Goal: Transaction & Acquisition: Book appointment/travel/reservation

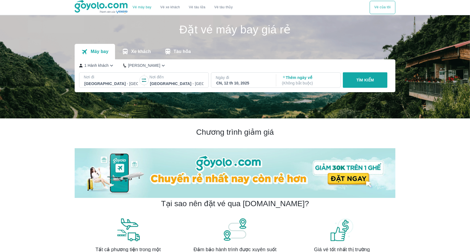
click at [95, 78] on p "Nơi đi" at bounding box center [111, 77] width 55 height 6
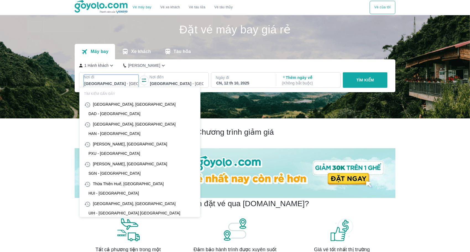
scroll to position [32, 0]
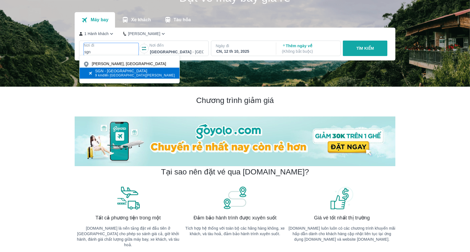
type input "sgn"
click at [127, 76] on span "9 km đến trung tâm [GEOGRAPHIC_DATA]" at bounding box center [135, 75] width 80 height 4
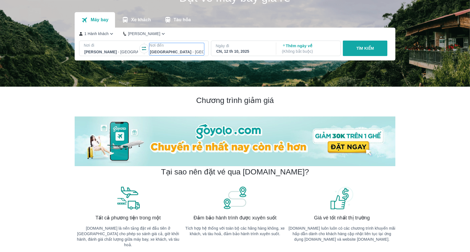
click at [179, 52] on div at bounding box center [177, 52] width 54 height 7
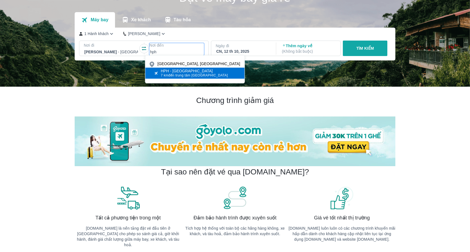
type input "hph"
click at [187, 76] on span "7 km đến trung tâm [GEOGRAPHIC_DATA]" at bounding box center [194, 75] width 67 height 4
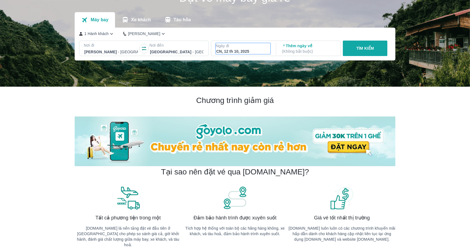
click at [232, 54] on div "CN, 12 th 10, 2025" at bounding box center [243, 52] width 54 height 6
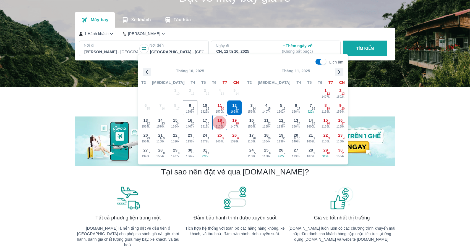
click at [222, 124] on span "27" at bounding box center [222, 124] width 3 height 4
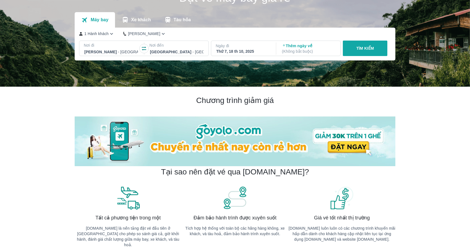
click at [356, 48] on p "TÌM KIẾM" at bounding box center [365, 49] width 18 height 6
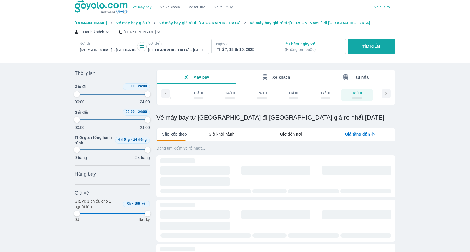
type input "97.9166666666667"
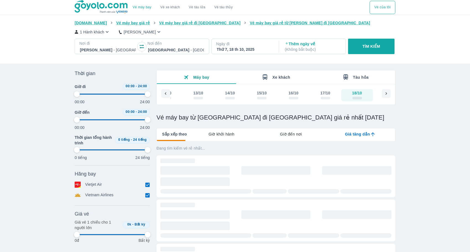
type input "97.9166666666667"
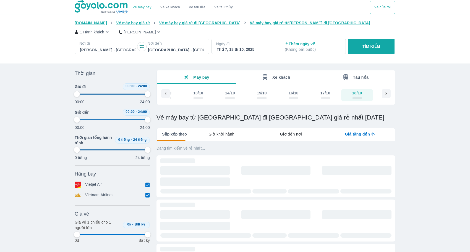
type input "97.9166666666667"
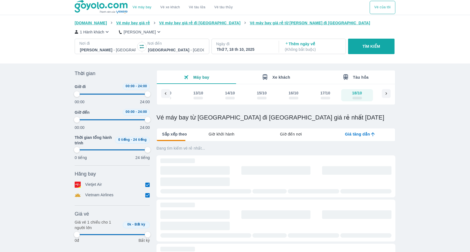
type input "97.9166666666667"
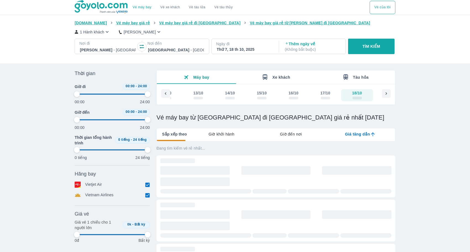
type input "97.9166666666667"
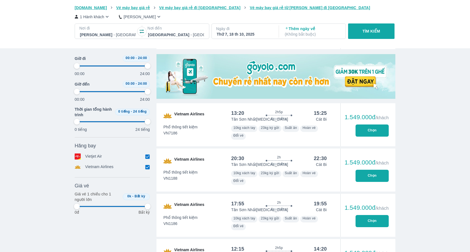
type input "97.9166666666667"
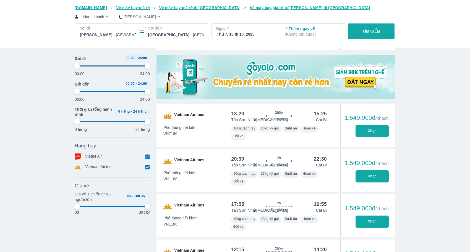
type input "97.9166666666667"
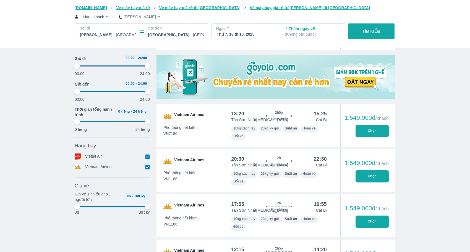
type input "97.9166666666667"
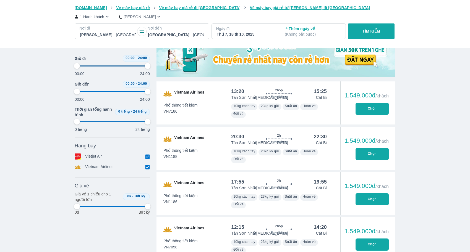
scroll to position [190, 0]
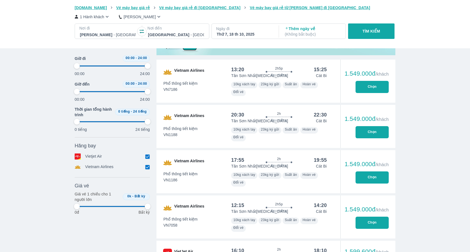
type input "97.9166666666667"
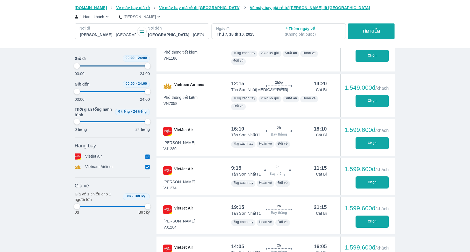
type input "97.9166666666667"
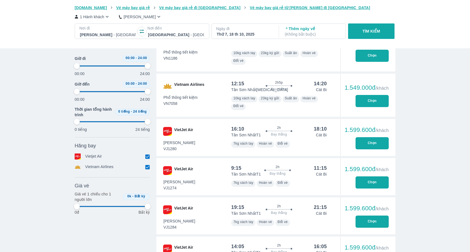
type input "97.9166666666667"
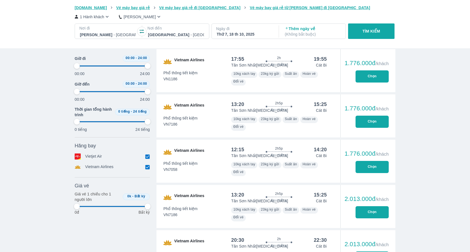
type input "97.9166666666667"
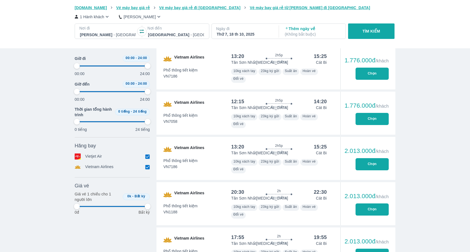
type input "97.9166666666667"
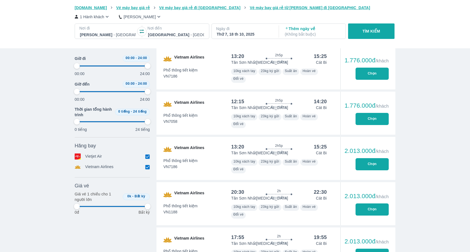
type input "97.9166666666667"
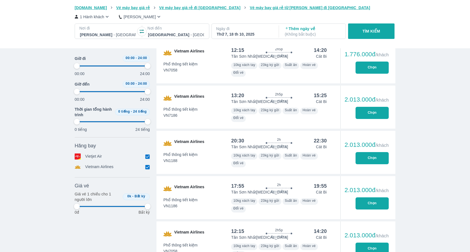
type input "97.9166666666667"
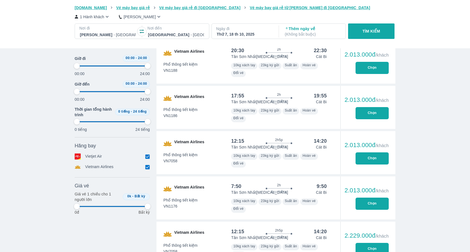
type input "97.9166666666667"
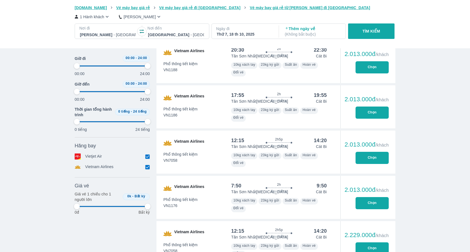
type input "97.9166666666667"
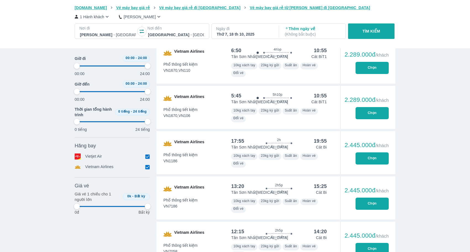
type input "97.9166666666667"
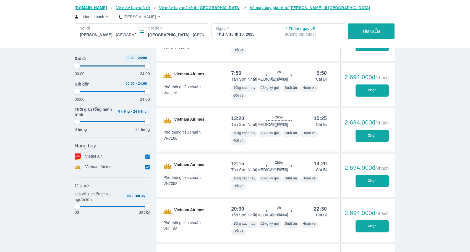
type input "97.9166666666667"
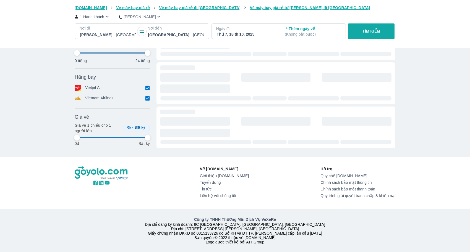
type input "97.9166666666667"
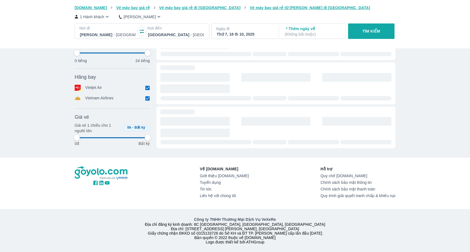
type input "97.9166666666667"
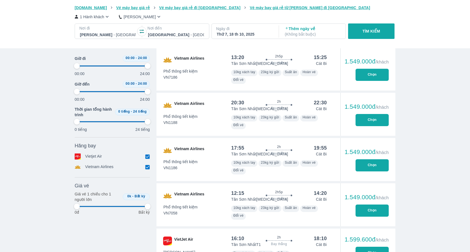
type input "97.9166666666667"
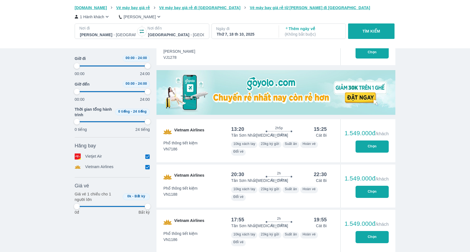
type input "97.9166666666667"
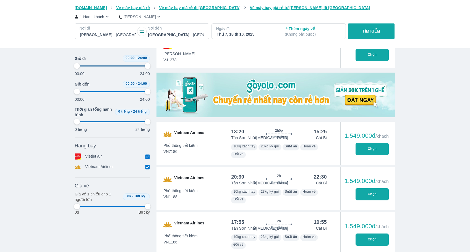
type input "97.9166666666667"
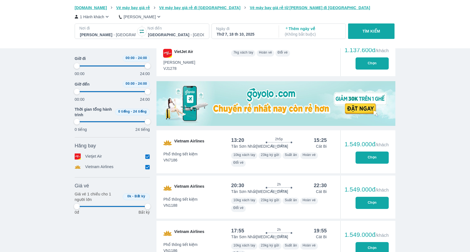
scroll to position [139, 0]
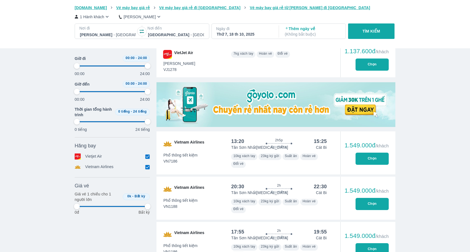
type input "97.9166666666667"
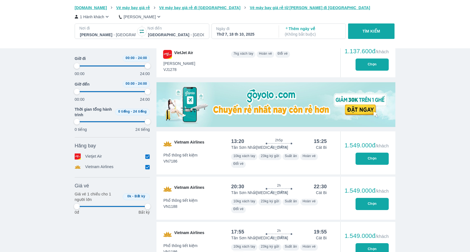
type input "97.9166666666667"
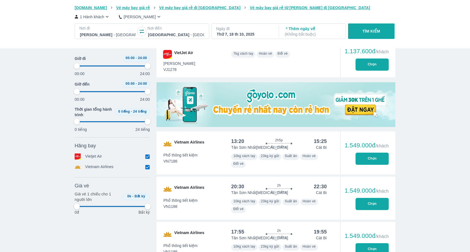
type input "97.9166666666667"
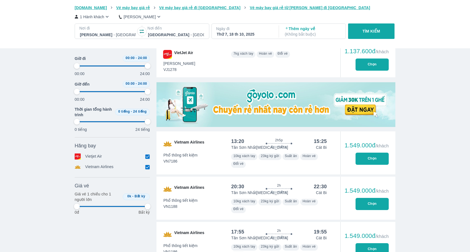
type input "97.9166666666667"
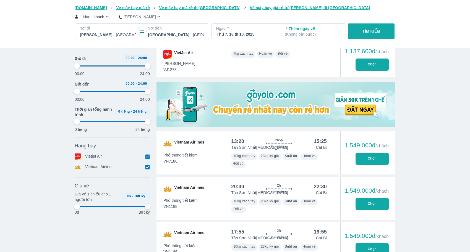
type input "97.9166666666667"
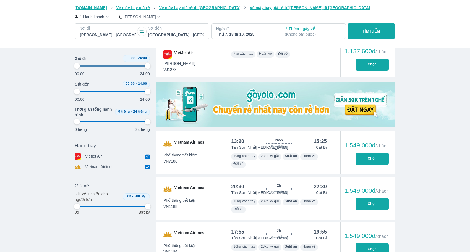
type input "97.9166666666667"
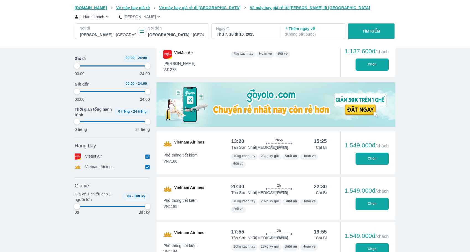
type input "97.9166666666667"
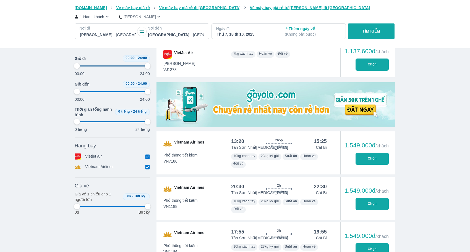
type input "97.9166666666667"
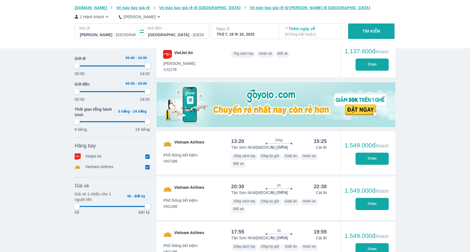
type input "97.9166666666667"
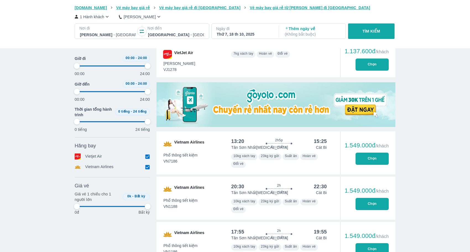
type input "97.9166666666667"
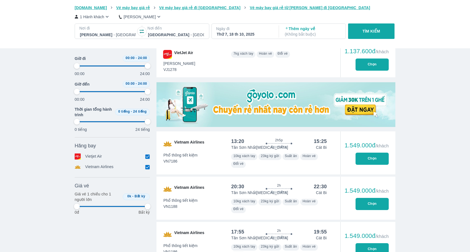
type input "97.9166666666667"
click at [235, 32] on div "Thứ 7, 18 th 10, 2025" at bounding box center [245, 34] width 56 height 6
type input "97.9166666666667"
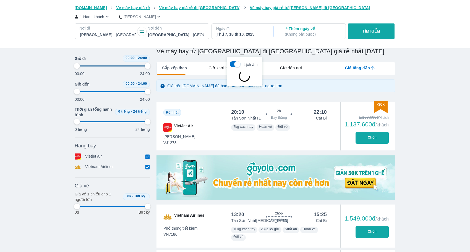
scroll to position [32, 0]
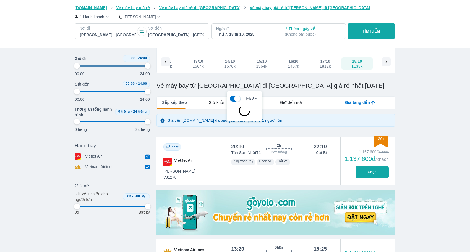
type input "97.9166666666667"
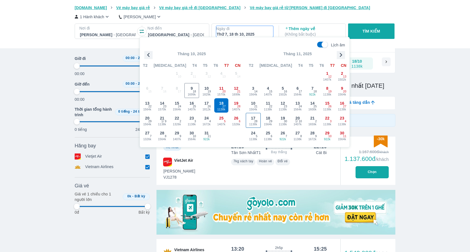
type input "97.9166666666667"
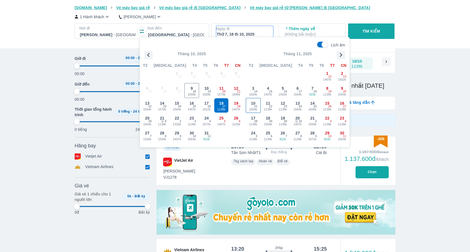
type input "97.9166666666667"
click at [237, 107] on span "28" at bounding box center [238, 106] width 3 height 4
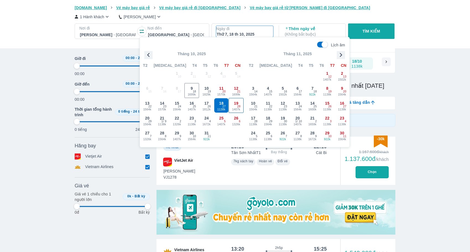
type input "97.9166666666667"
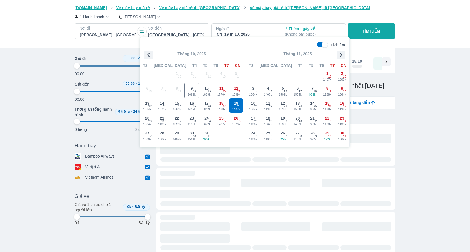
type input "97.9166666666667"
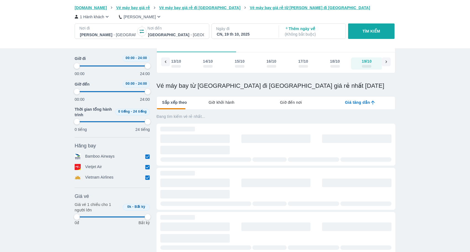
scroll to position [0, 138]
type input "97.9166666666667"
click at [380, 31] on button "TÌM KIẾM" at bounding box center [371, 30] width 46 height 15
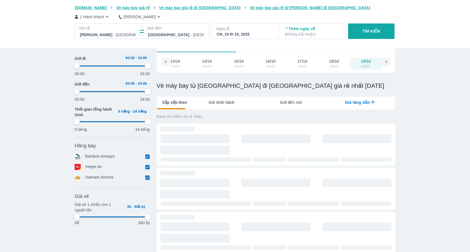
type input "97.9166666666667"
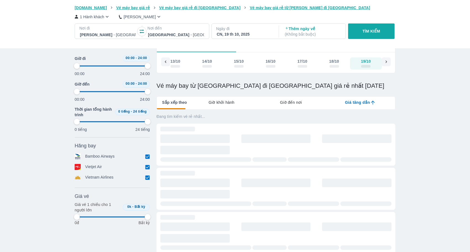
type input "97.9166666666667"
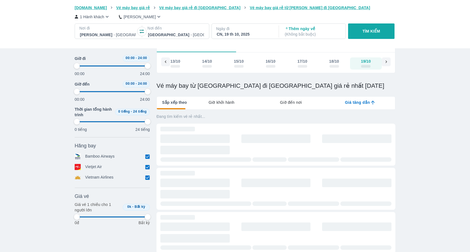
type input "97.9166666666667"
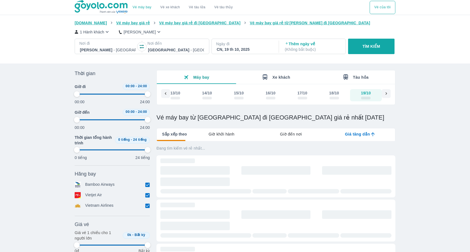
type input "97.9166666666667"
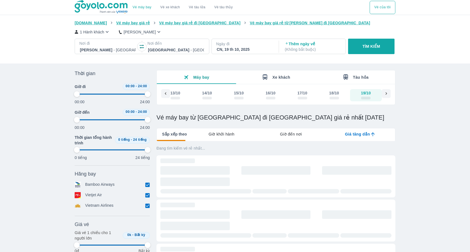
type input "97.9166666666667"
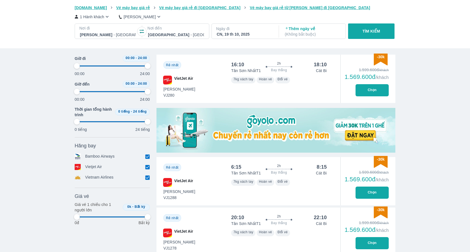
type input "97.9166666666667"
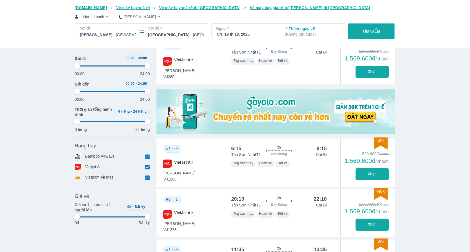
type input "97.9166666666667"
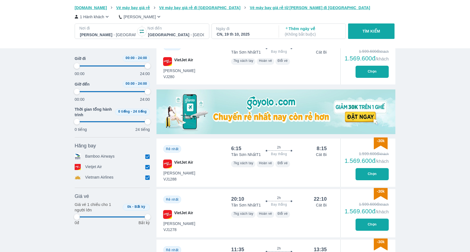
type input "97.9166666666667"
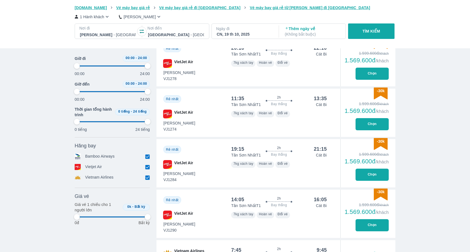
type input "97.9166666666667"
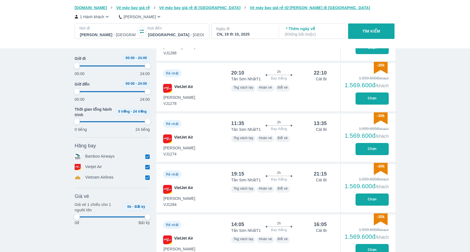
type input "97.9166666666667"
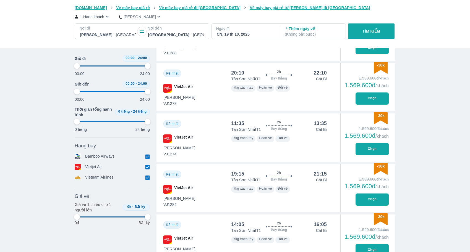
type input "97.9166666666667"
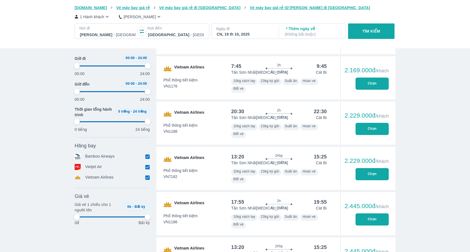
type input "97.9166666666667"
click at [256, 30] on p "Ngày đi" at bounding box center [244, 29] width 57 height 6
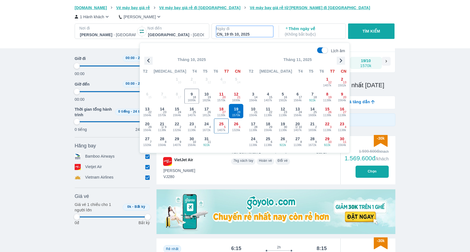
scroll to position [32, 0]
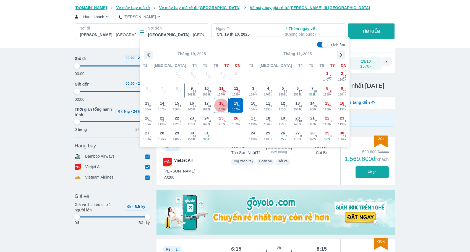
click at [223, 108] on span "27" at bounding box center [223, 106] width 3 height 4
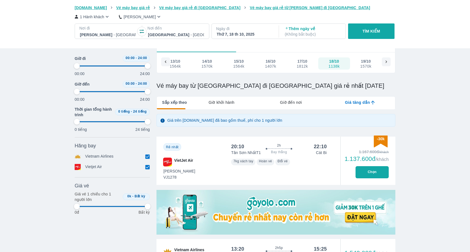
click at [366, 32] on p "TÌM KIẾM" at bounding box center [371, 31] width 18 height 6
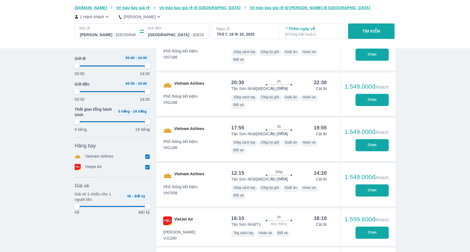
scroll to position [215, 0]
